Goal: Transaction & Acquisition: Purchase product/service

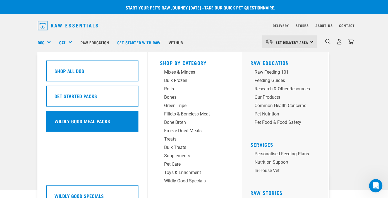
click at [74, 120] on div "Wildly Good Meal Packs" at bounding box center [92, 121] width 92 height 21
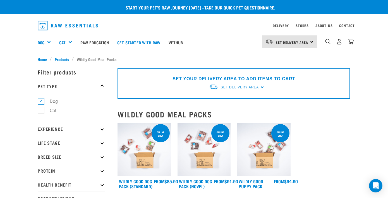
click at [311, 42] on div "Set Delivery Area North Island South Island" at bounding box center [289, 41] width 55 height 13
click at [285, 67] on link "[GEOGRAPHIC_DATA]" at bounding box center [289, 70] width 54 height 12
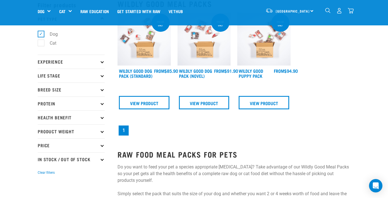
scroll to position [30, 0]
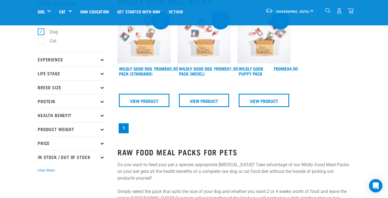
click at [103, 59] on icon at bounding box center [102, 59] width 3 height 3
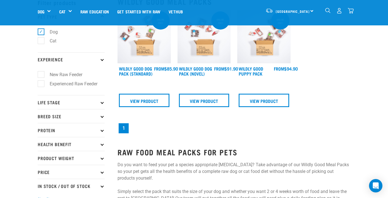
click at [42, 84] on label "Experienced Raw Feeder" at bounding box center [70, 83] width 59 height 7
click at [41, 84] on input "Experienced Raw Feeder" at bounding box center [40, 83] width 4 height 4
checkbox input "true"
click at [103, 103] on icon at bounding box center [102, 102] width 3 height 3
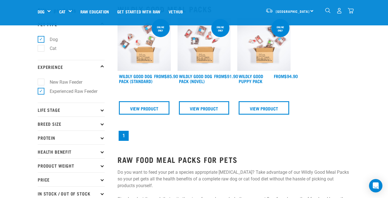
scroll to position [28, 0]
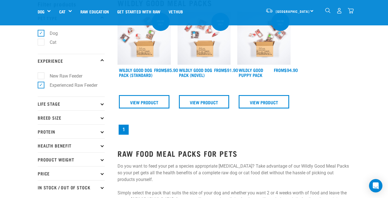
click at [102, 104] on icon at bounding box center [102, 103] width 3 height 3
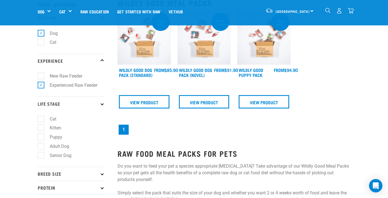
click at [42, 156] on label "Senior Dog" at bounding box center [57, 155] width 33 height 7
click at [41, 156] on input "Senior Dog" at bounding box center [40, 155] width 4 height 4
checkbox input "true"
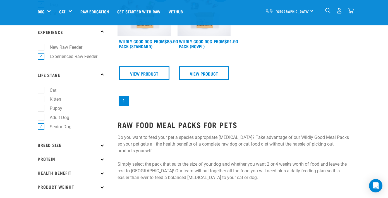
scroll to position [62, 0]
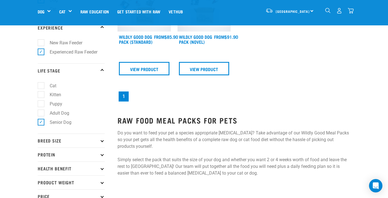
click at [102, 141] on icon at bounding box center [102, 140] width 3 height 3
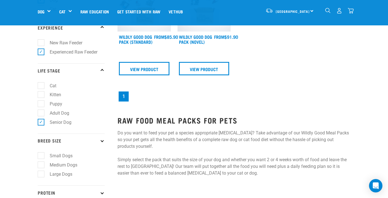
click at [41, 175] on label "Large Dogs" at bounding box center [58, 174] width 34 height 7
click at [41, 175] on input "Large Dogs" at bounding box center [40, 174] width 4 height 4
checkbox input "true"
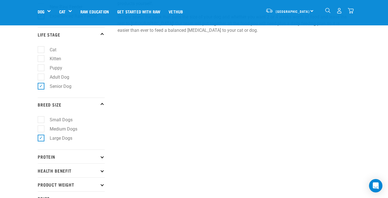
scroll to position [99, 0]
click at [103, 156] on icon at bounding box center [102, 155] width 3 height 3
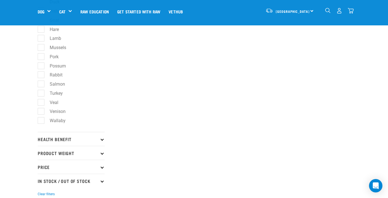
scroll to position [292, 0]
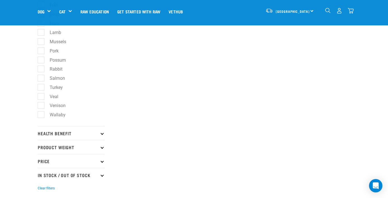
click at [103, 148] on icon at bounding box center [102, 147] width 3 height 3
click at [41, 180] on label "Bulk" at bounding box center [51, 181] width 20 height 7
click at [41, 180] on input "Bulk" at bounding box center [40, 180] width 4 height 4
checkbox input "true"
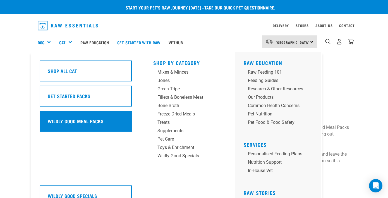
click at [64, 119] on div "Wildly Good Meal Packs" at bounding box center [86, 121] width 92 height 21
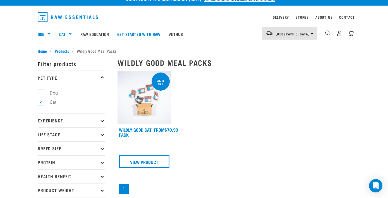
scroll to position [6, 0]
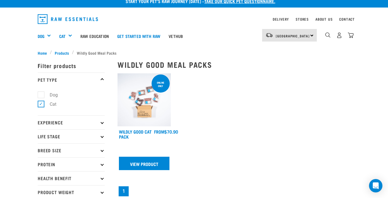
click at [145, 162] on link "View Product" at bounding box center [144, 163] width 51 height 13
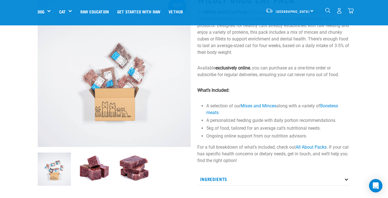
scroll to position [46, 0]
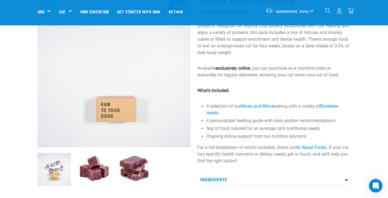
click at [99, 171] on img at bounding box center [94, 169] width 33 height 33
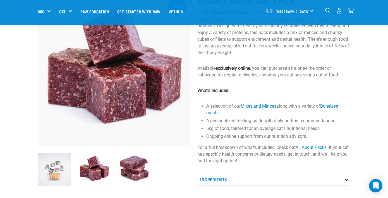
click at [137, 169] on img at bounding box center [134, 169] width 33 height 33
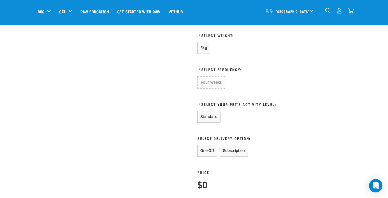
scroll to position [288, 0]
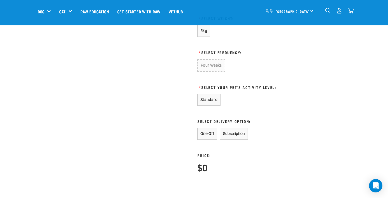
click at [206, 133] on button "One-Off" at bounding box center [208, 134] width 20 height 12
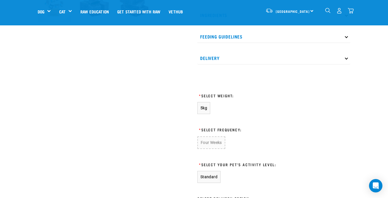
scroll to position [209, 0]
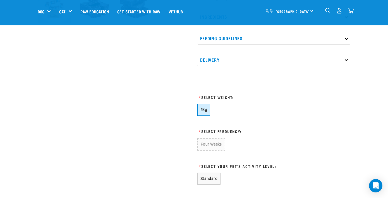
click at [204, 110] on span "5kg" at bounding box center [204, 110] width 7 height 4
click at [208, 108] on button "5kg" at bounding box center [204, 110] width 13 height 12
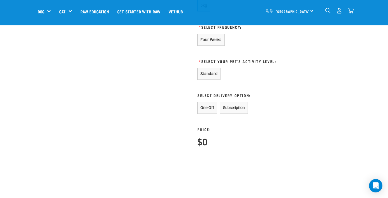
scroll to position [313, 0]
click at [209, 108] on button "One-Off" at bounding box center [208, 108] width 20 height 12
click at [213, 75] on button "Standard" at bounding box center [209, 74] width 23 height 12
click at [210, 75] on button "Standard" at bounding box center [209, 74] width 23 height 12
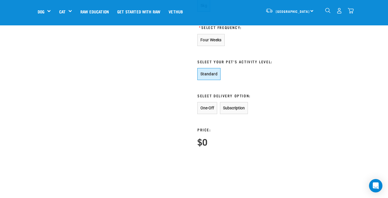
click at [208, 107] on button "One-Off" at bounding box center [208, 108] width 20 height 12
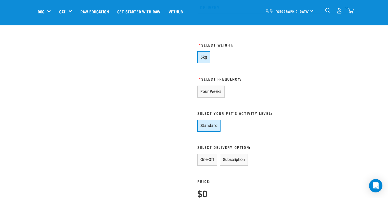
scroll to position [261, 0]
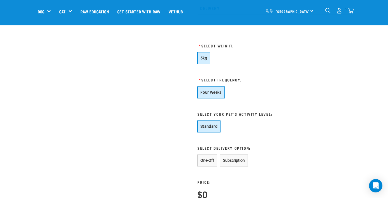
click at [211, 88] on button "Four Weeks" at bounding box center [211, 93] width 27 height 12
click at [205, 160] on button "One-Off" at bounding box center [208, 161] width 20 height 12
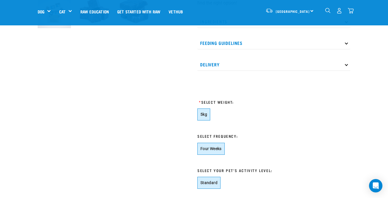
scroll to position [205, 0]
click at [208, 115] on button "5kg" at bounding box center [204, 114] width 13 height 12
click at [219, 101] on h3 "* Select Weight:" at bounding box center [261, 102] width 126 height 4
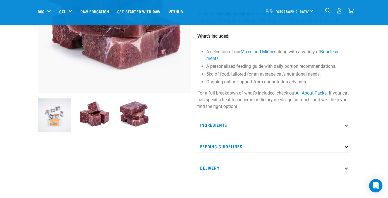
scroll to position [101, 0]
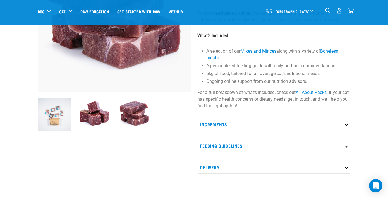
click at [346, 145] on icon at bounding box center [346, 145] width 3 height 3
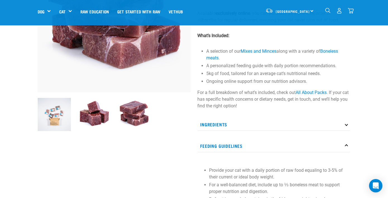
click at [347, 125] on icon at bounding box center [346, 124] width 3 height 3
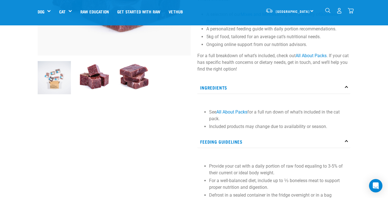
scroll to position [138, 0]
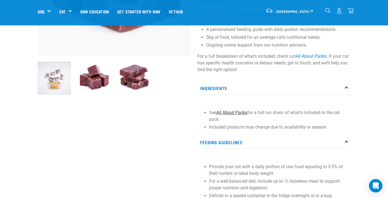
click at [232, 113] on link "All About Packs" at bounding box center [231, 112] width 31 height 5
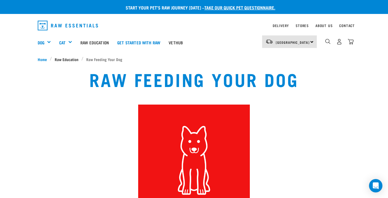
click at [71, 59] on span "Raw Education" at bounding box center [67, 59] width 24 height 6
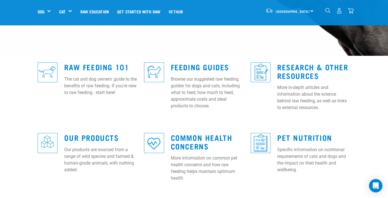
scroll to position [136, 0]
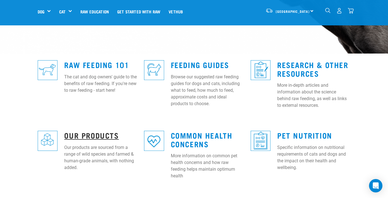
click at [94, 133] on link "Our Products" at bounding box center [91, 135] width 54 height 4
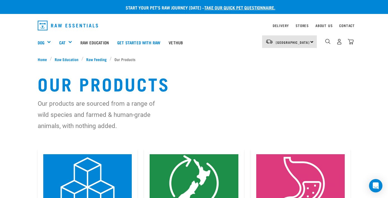
click at [311, 42] on div "South Island North Island South Island" at bounding box center [289, 41] width 55 height 13
click at [289, 69] on link "[GEOGRAPHIC_DATA]" at bounding box center [289, 70] width 54 height 12
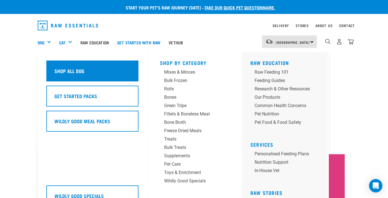
click at [73, 73] on div "Shop All Dog" at bounding box center [92, 71] width 92 height 21
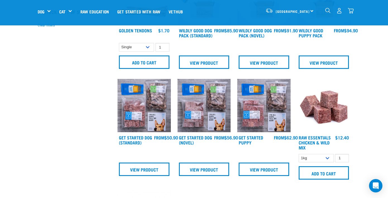
scroll to position [176, 0]
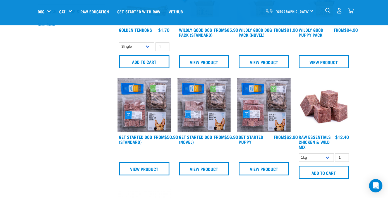
click at [199, 113] on img at bounding box center [204, 104] width 53 height 53
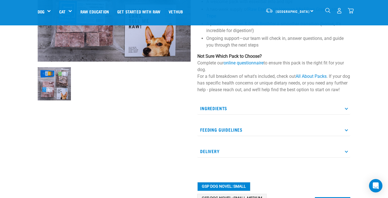
scroll to position [132, 0]
click at [347, 131] on icon at bounding box center [346, 129] width 3 height 3
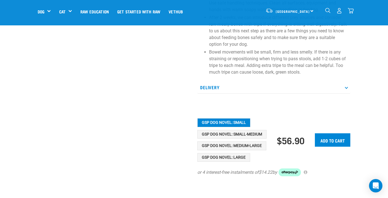
scroll to position [361, 0]
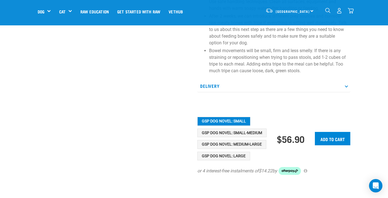
click at [213, 91] on p "Delivery" at bounding box center [274, 86] width 153 height 13
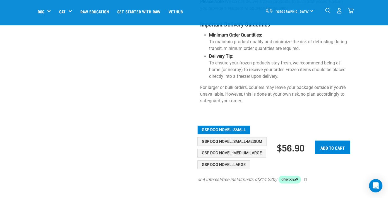
scroll to position [593, 0]
click at [222, 160] on button "GSP Dog Novel: Large" at bounding box center [224, 164] width 53 height 9
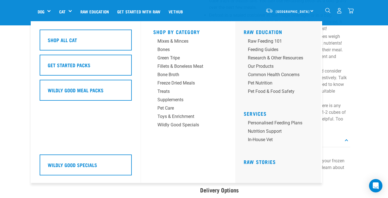
scroll to position [294, 0]
